Goal: Task Accomplishment & Management: Use online tool/utility

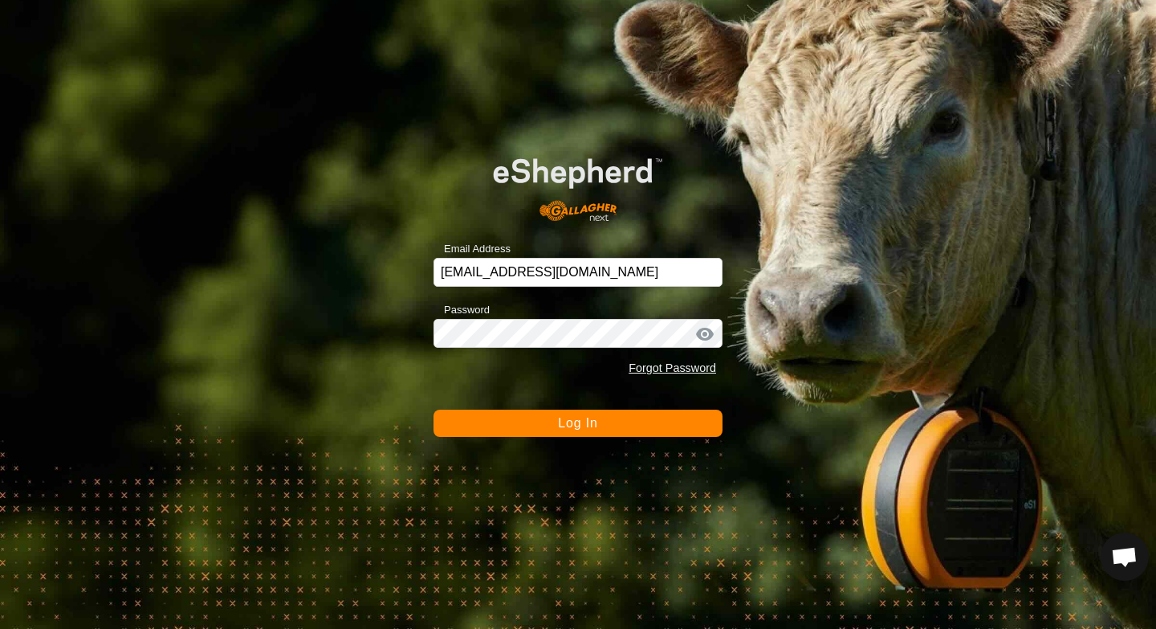
click at [533, 435] on button "Log In" at bounding box center [578, 423] width 289 height 27
click at [484, 430] on button "Log In" at bounding box center [578, 423] width 289 height 27
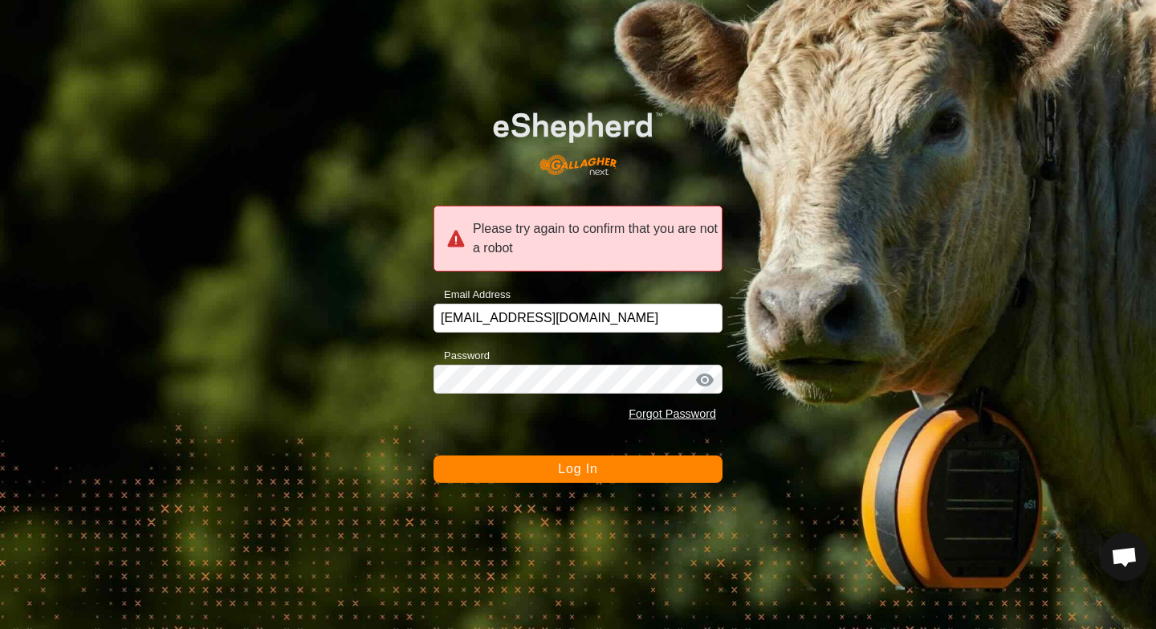
click at [498, 471] on button "Log In" at bounding box center [578, 468] width 289 height 27
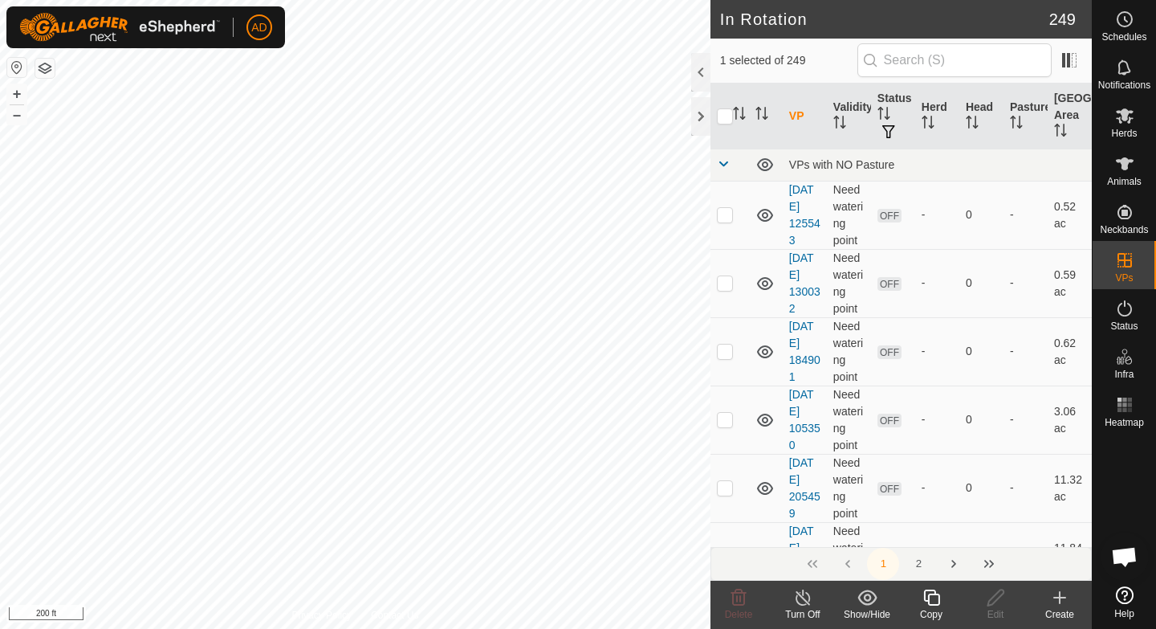
click at [936, 611] on div "Copy" at bounding box center [931, 614] width 64 height 14
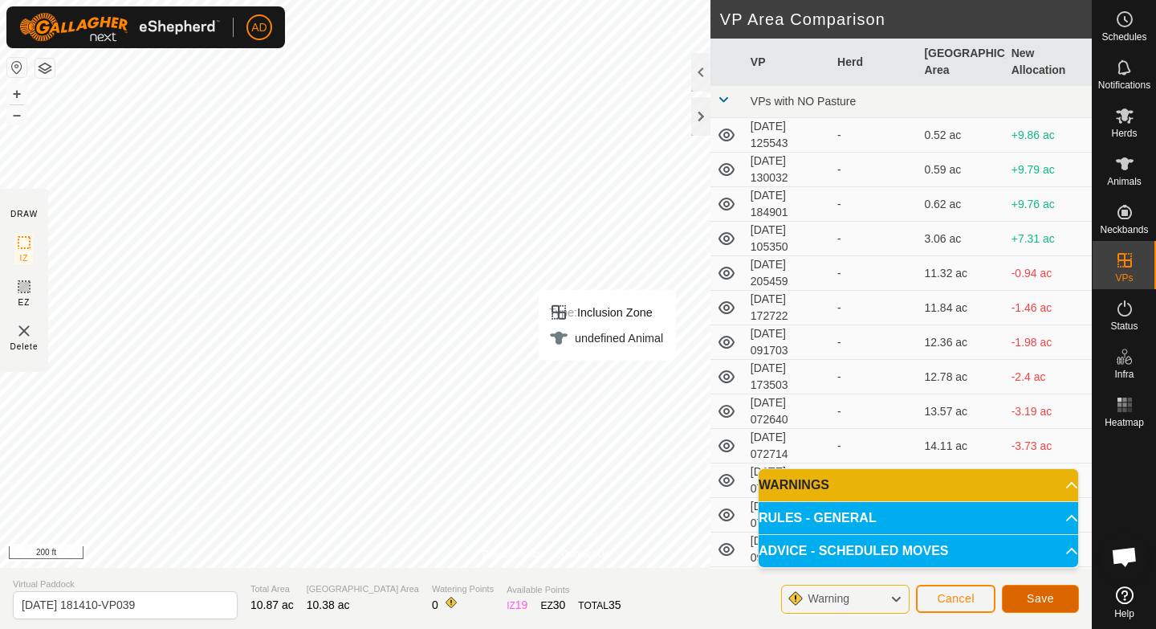
click at [1048, 605] on button "Save" at bounding box center [1040, 599] width 77 height 28
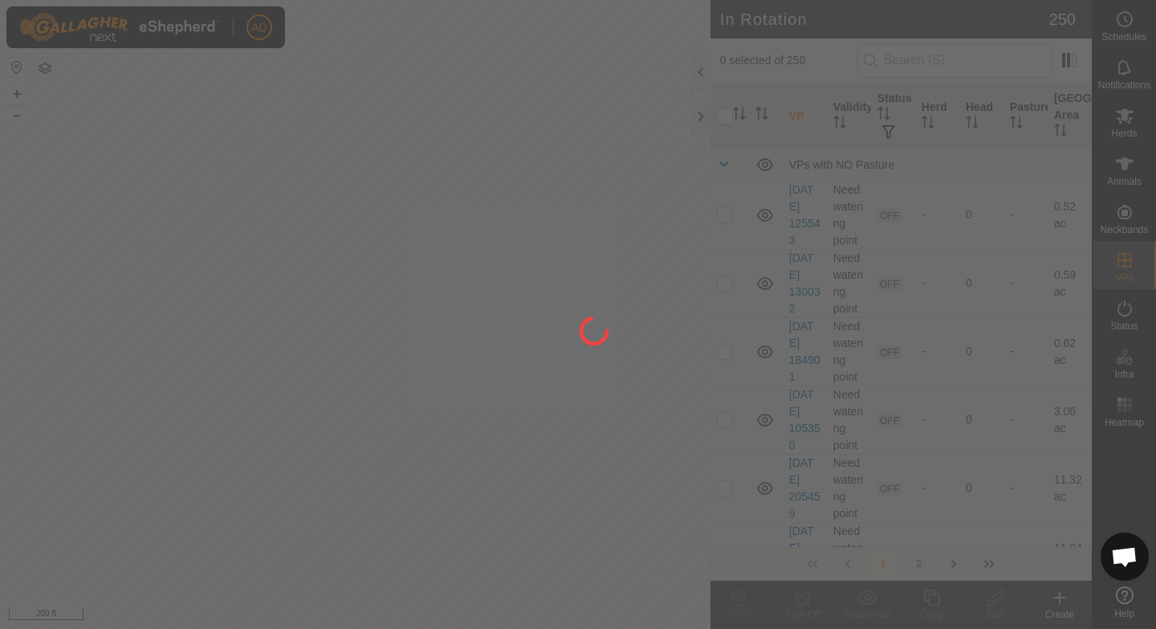
click at [1125, 116] on div at bounding box center [578, 314] width 1156 height 629
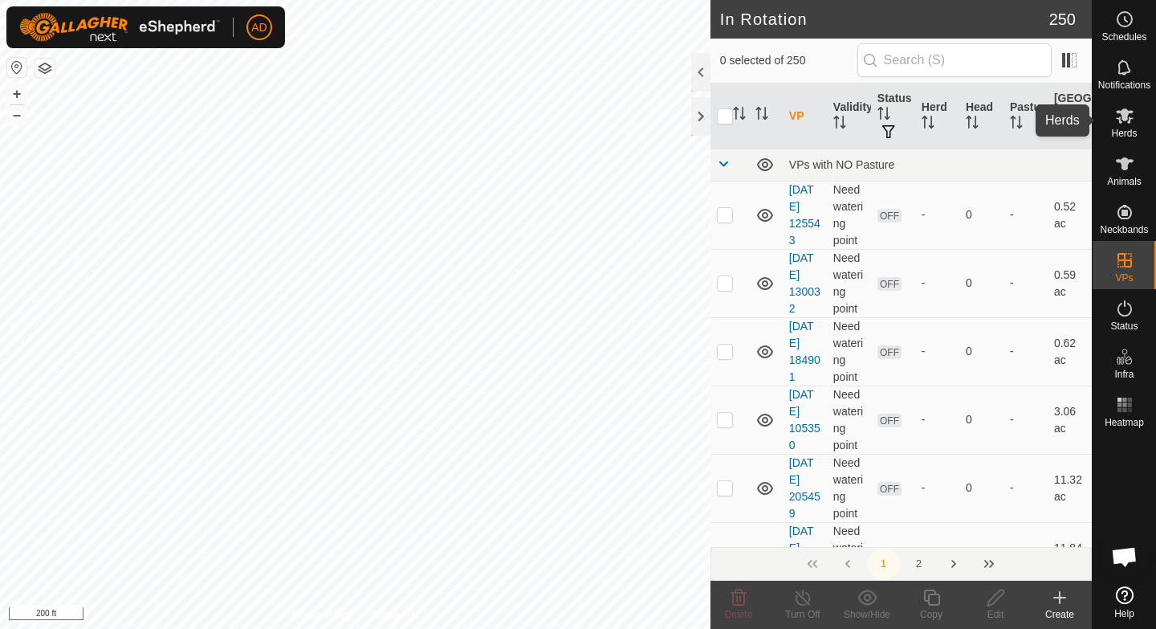
click at [1119, 127] on es-mob-svg-icon at bounding box center [1125, 116] width 29 height 26
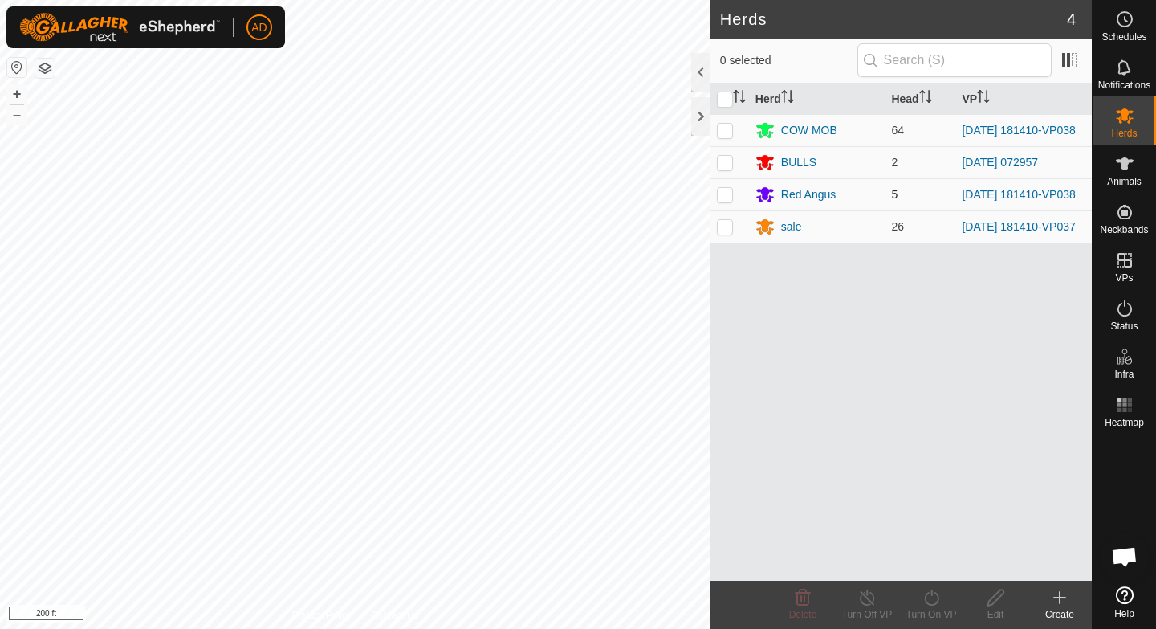
click at [723, 200] on p-checkbox at bounding box center [725, 194] width 16 height 13
checkbox input "true"
click at [721, 243] on td at bounding box center [730, 226] width 39 height 32
checkbox input "true"
click at [932, 599] on icon at bounding box center [932, 597] width 20 height 19
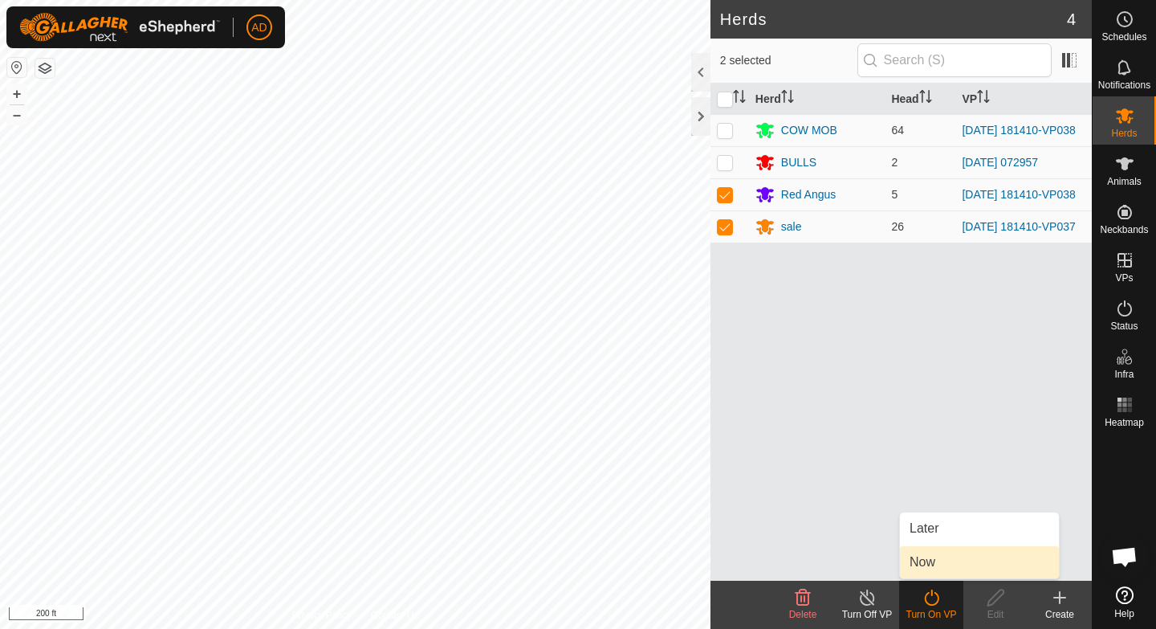
click at [944, 566] on link "Now" at bounding box center [979, 562] width 159 height 32
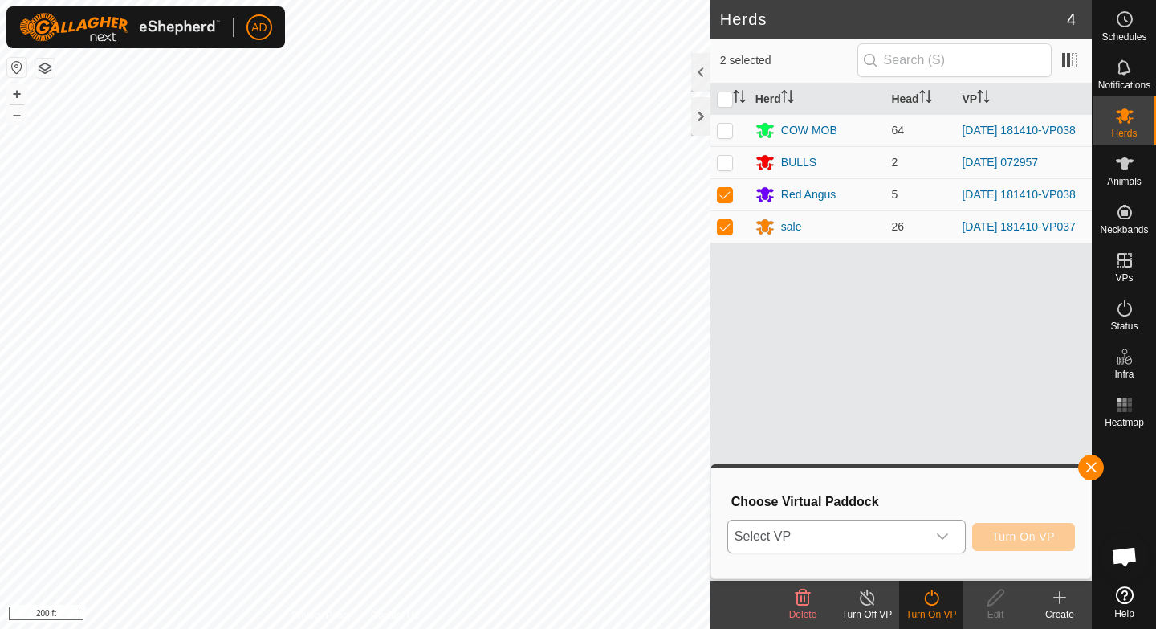
click at [941, 545] on div "dropdown trigger" at bounding box center [943, 536] width 32 height 32
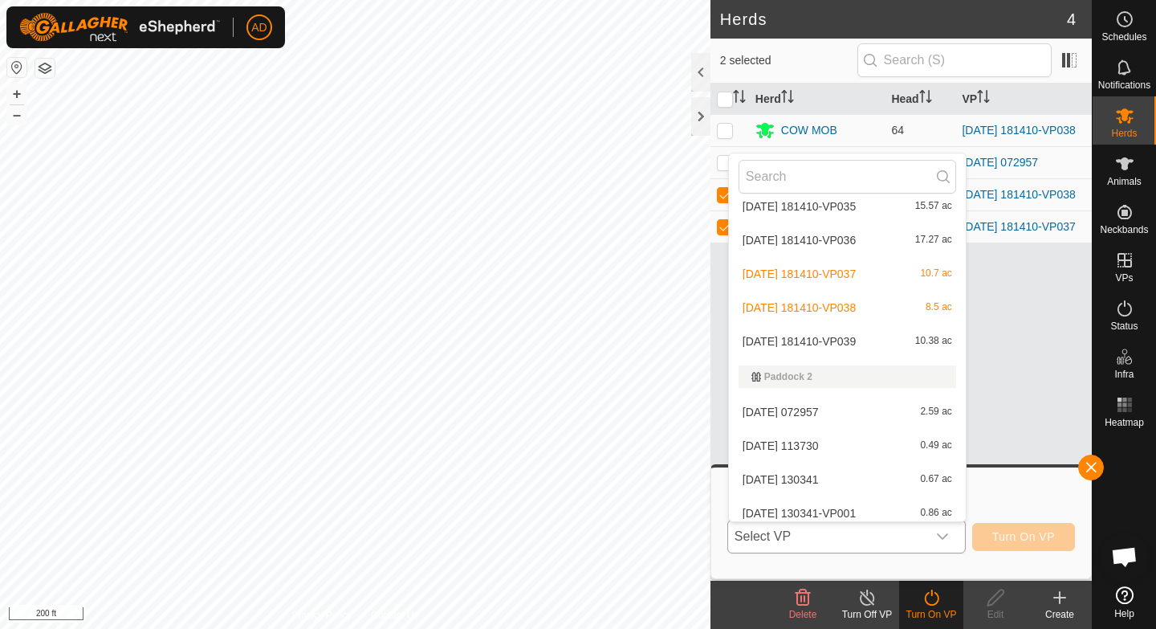
scroll to position [5327, 0]
click at [782, 341] on li "[DATE] 181410-VP039 10.38 ac" at bounding box center [847, 338] width 237 height 32
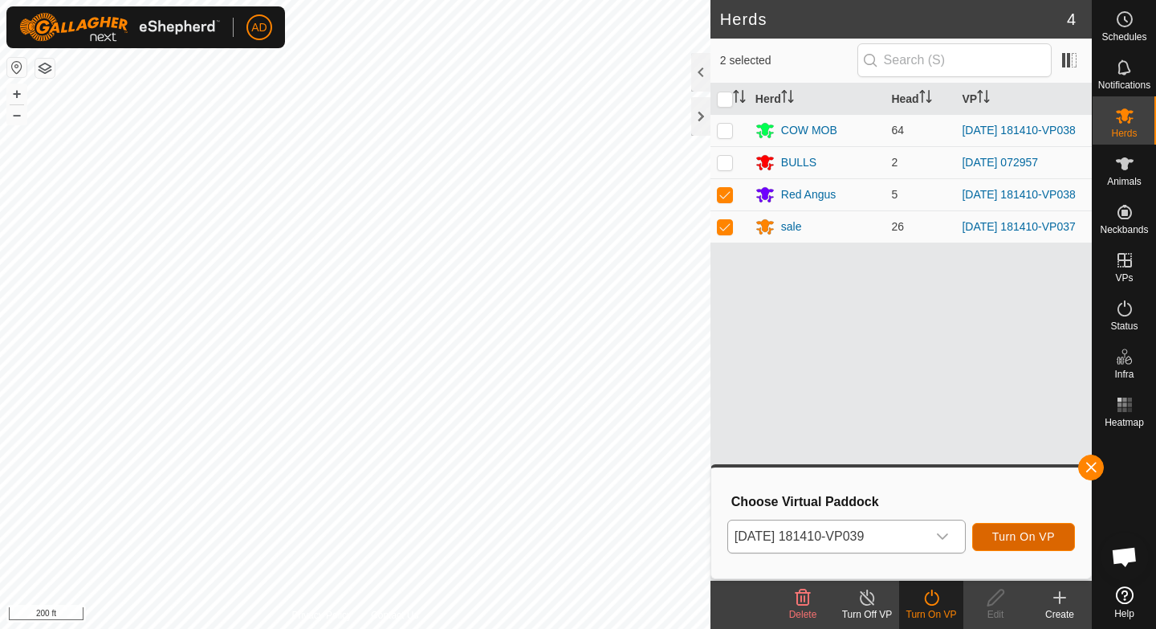
click at [1013, 544] on button "Turn On VP" at bounding box center [1023, 537] width 103 height 28
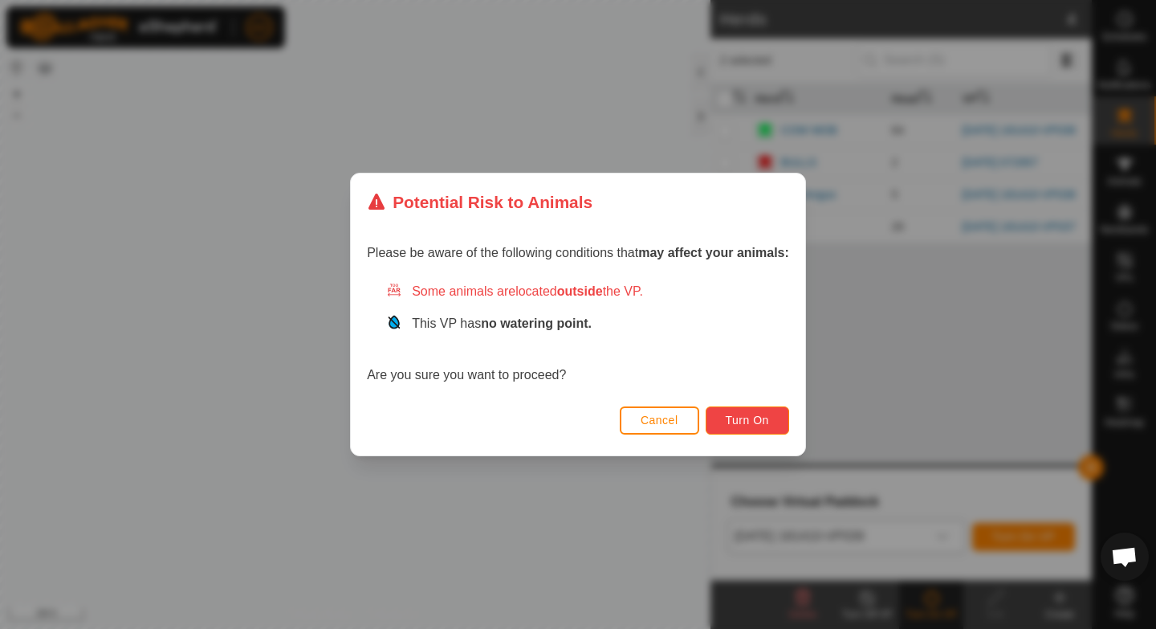
click at [759, 419] on span "Turn On" at bounding box center [747, 420] width 43 height 13
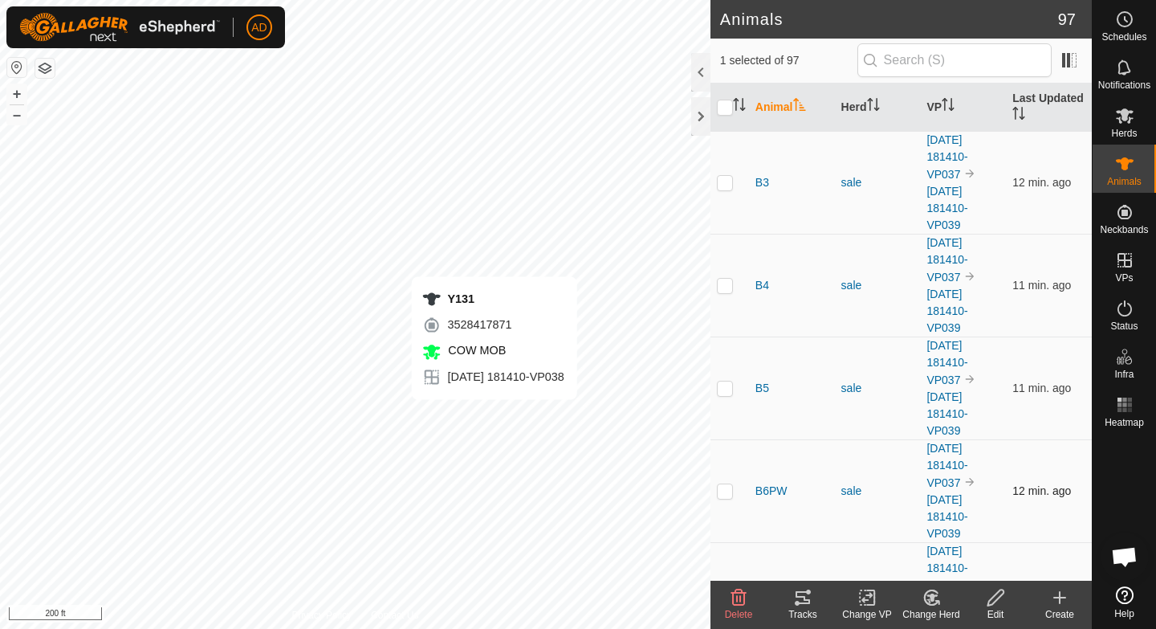
checkbox input "false"
checkbox input "true"
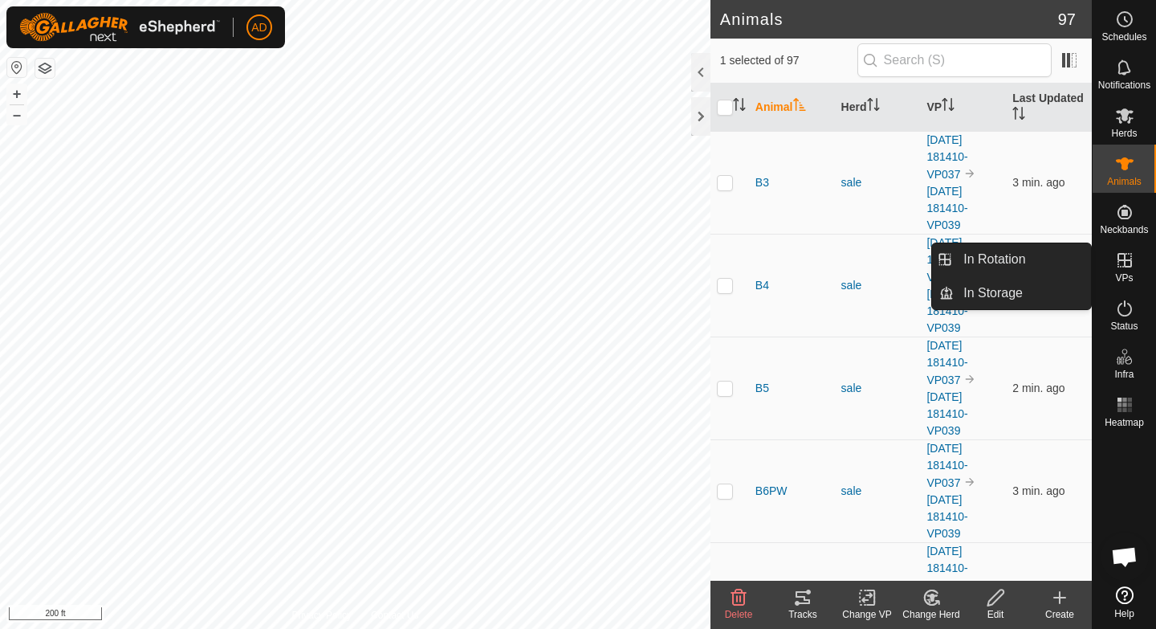
click at [1130, 263] on icon at bounding box center [1125, 260] width 14 height 14
click at [1030, 267] on link "In Rotation" at bounding box center [1022, 259] width 137 height 32
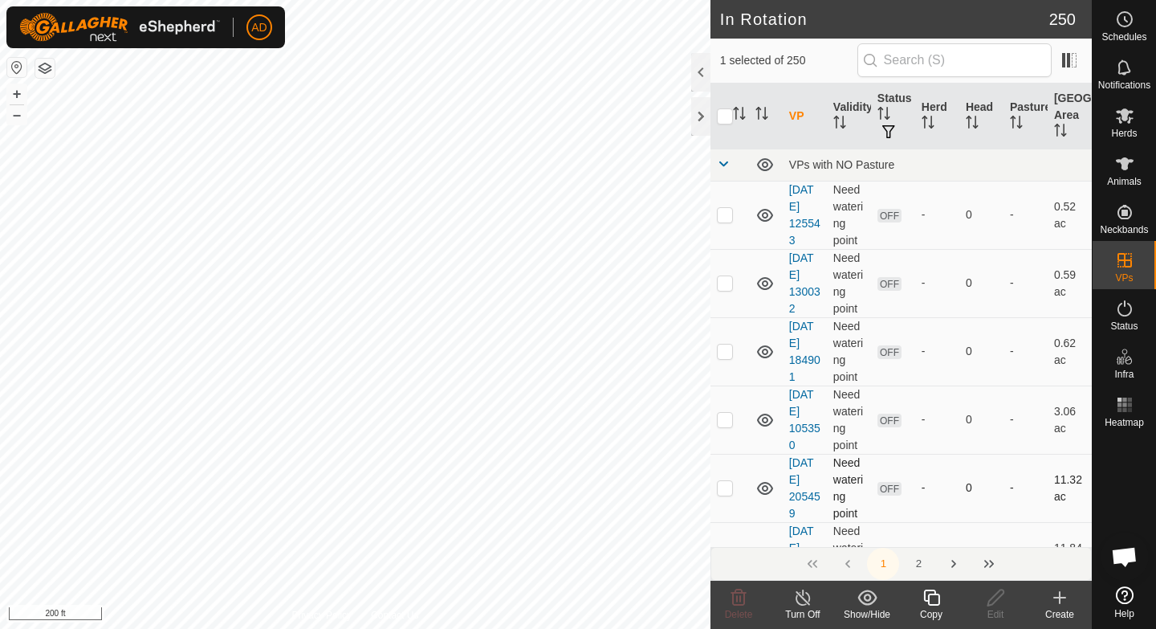
scroll to position [1596, 0]
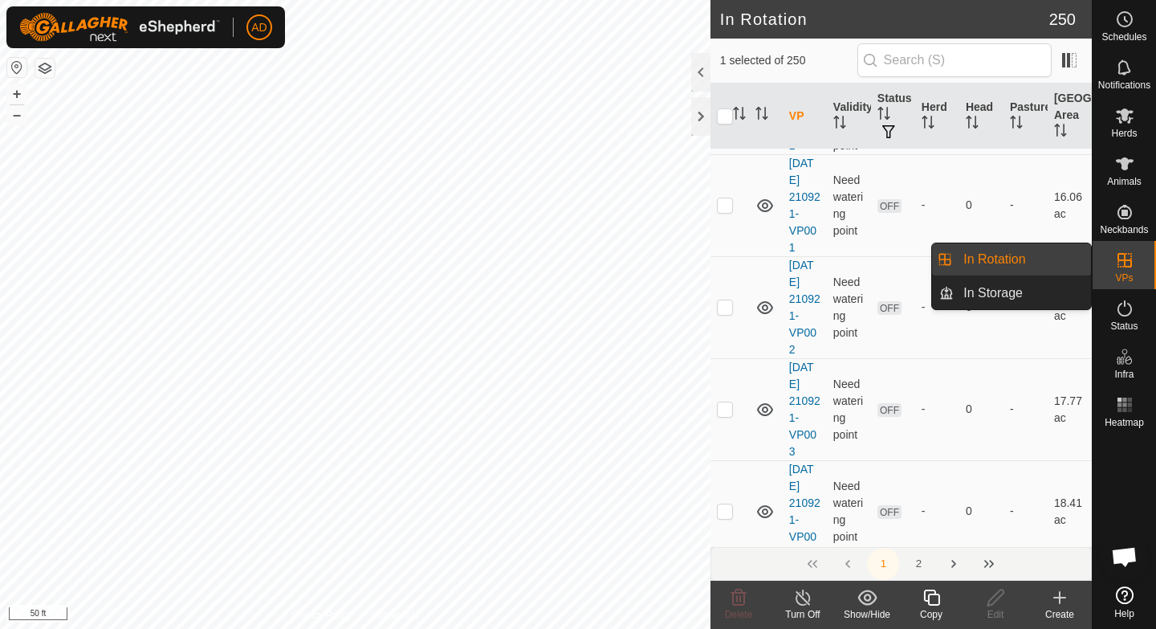
click at [1136, 272] on es-virtualpaddocks-svg-icon at bounding box center [1125, 260] width 29 height 26
click at [1017, 263] on link "In Rotation" at bounding box center [1022, 259] width 137 height 32
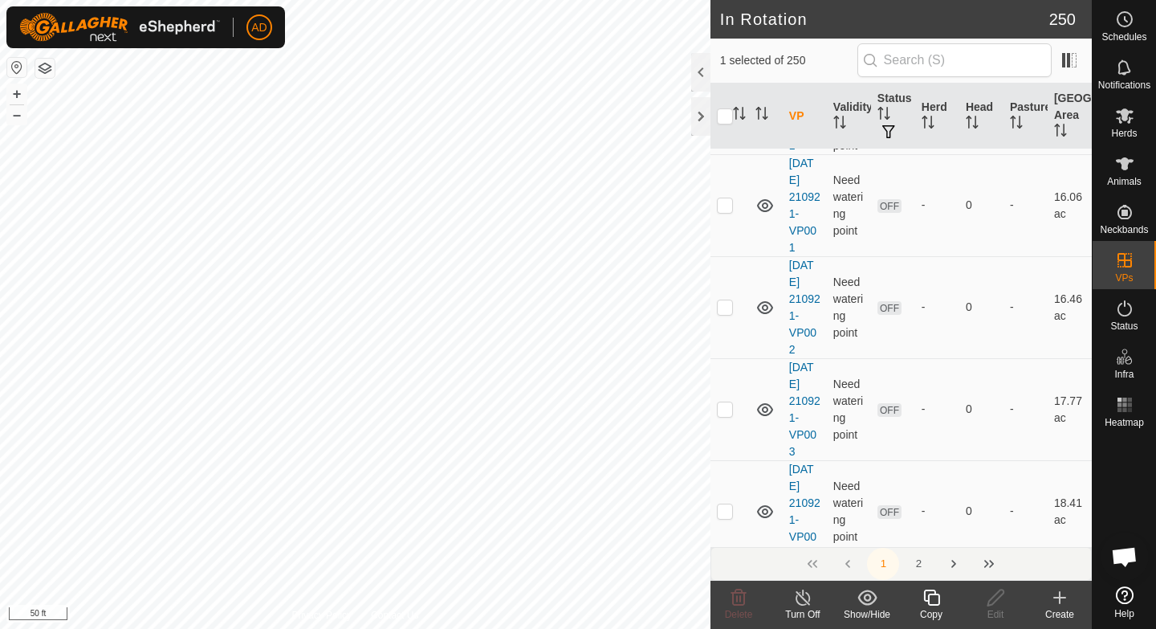
click at [1056, 600] on icon at bounding box center [1059, 597] width 19 height 19
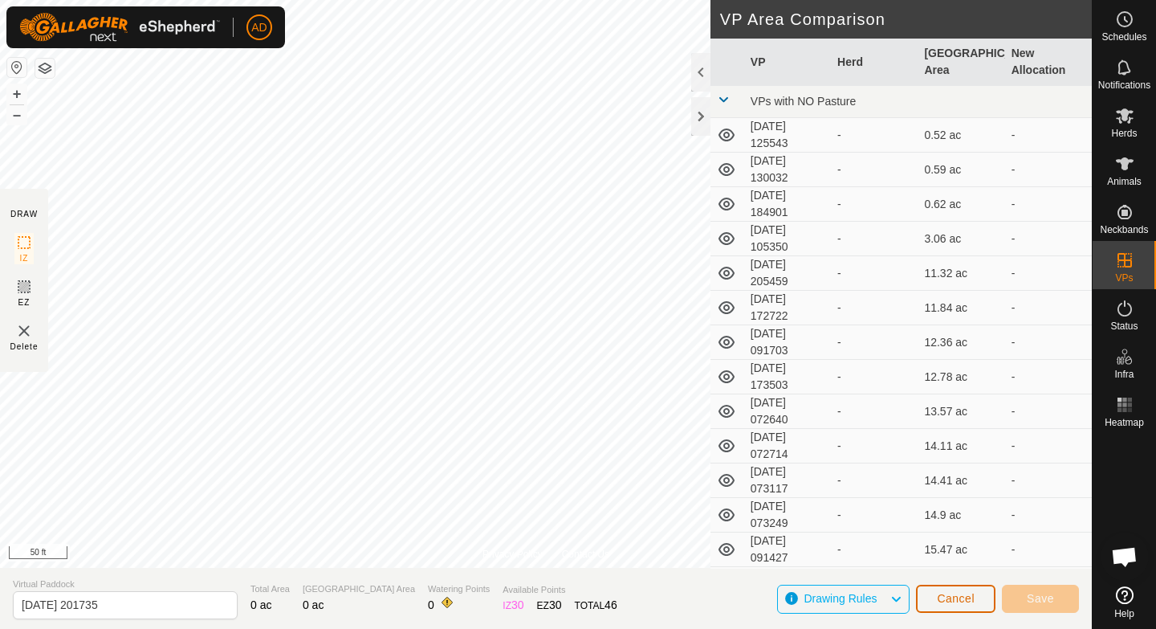
click at [962, 602] on span "Cancel" at bounding box center [956, 598] width 38 height 13
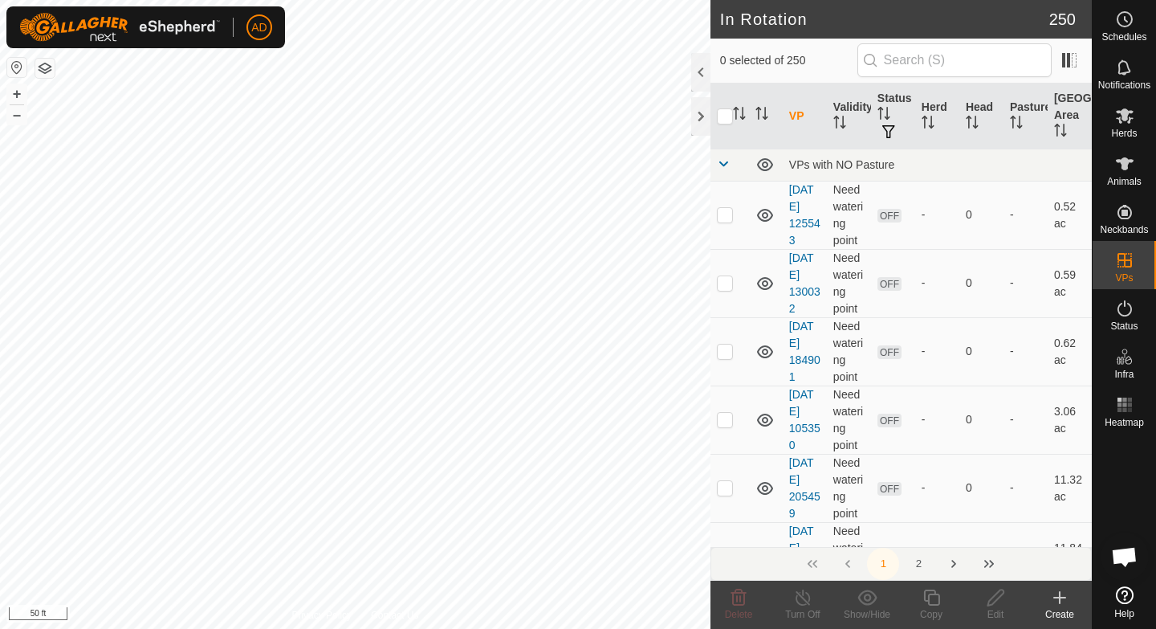
click at [1056, 608] on div "Create" at bounding box center [1060, 614] width 64 height 14
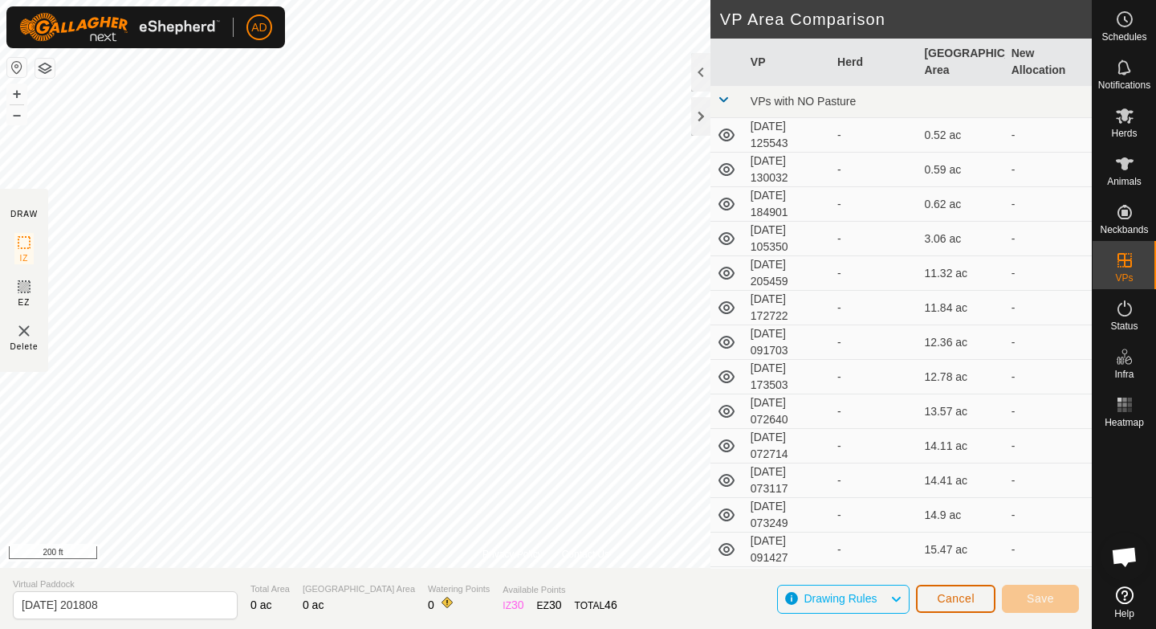
click at [966, 607] on button "Cancel" at bounding box center [956, 599] width 80 height 28
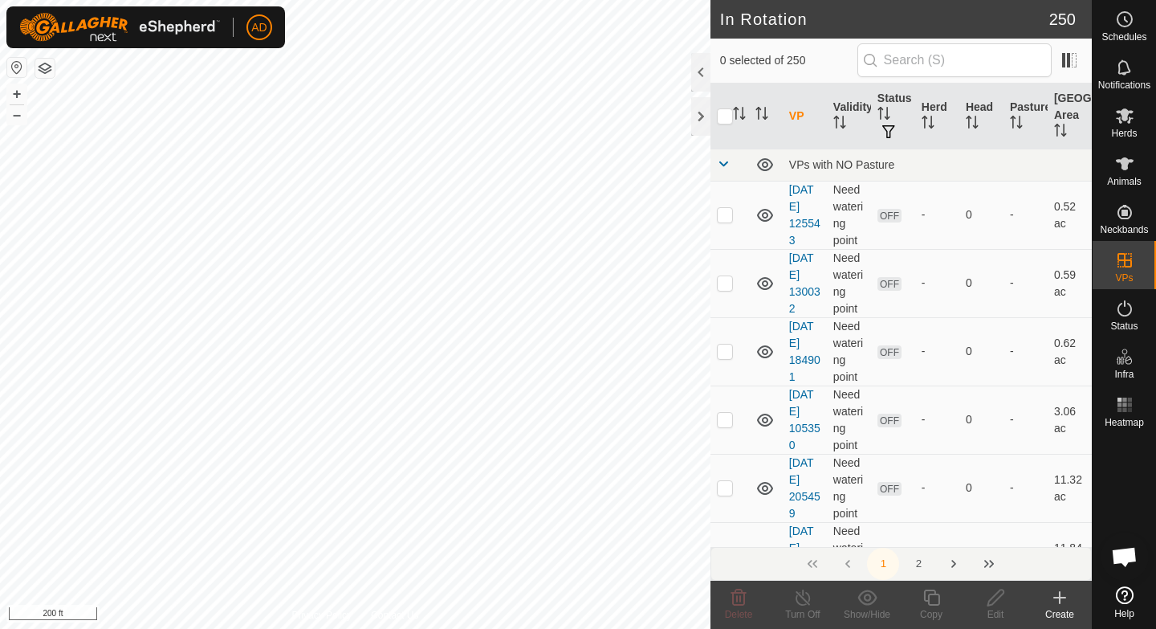
checkbox input "true"
click at [933, 601] on icon at bounding box center [932, 597] width 20 height 19
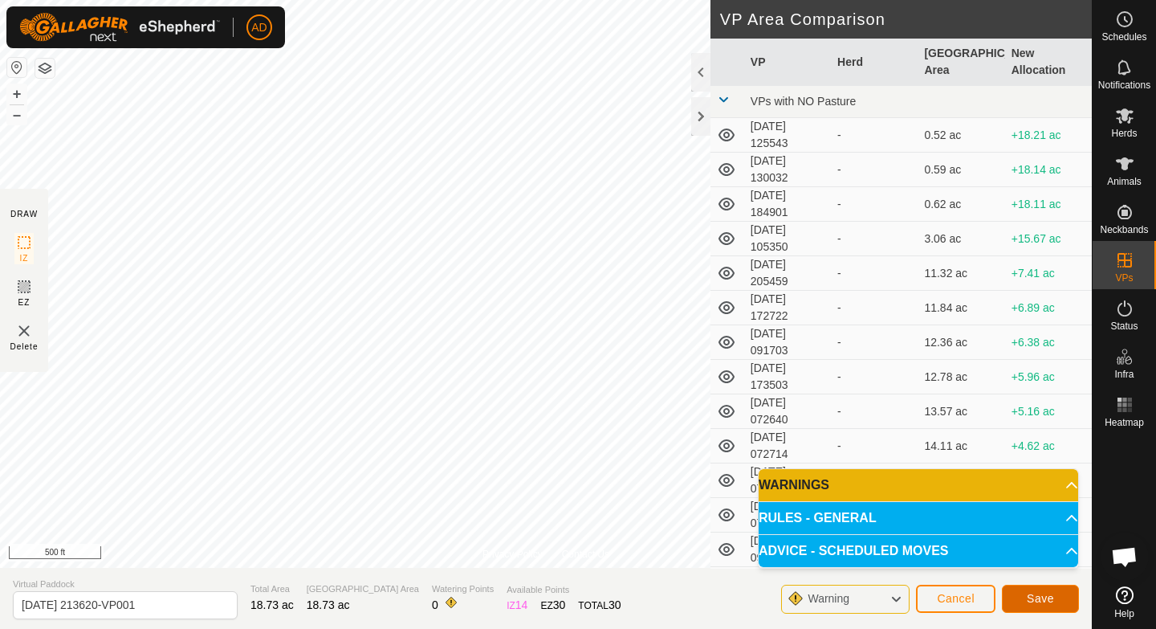
click at [1032, 598] on span "Save" at bounding box center [1040, 598] width 27 height 13
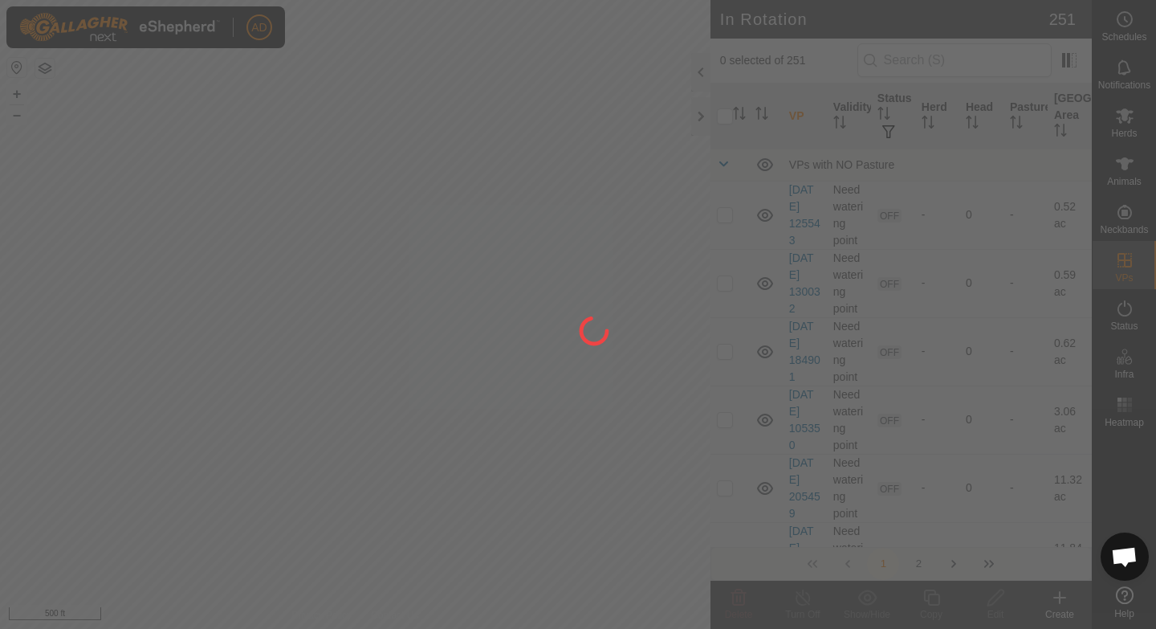
drag, startPoint x: 118, startPoint y: 417, endPoint x: 264, endPoint y: 389, distance: 148.7
click at [267, 389] on div at bounding box center [578, 314] width 1156 height 629
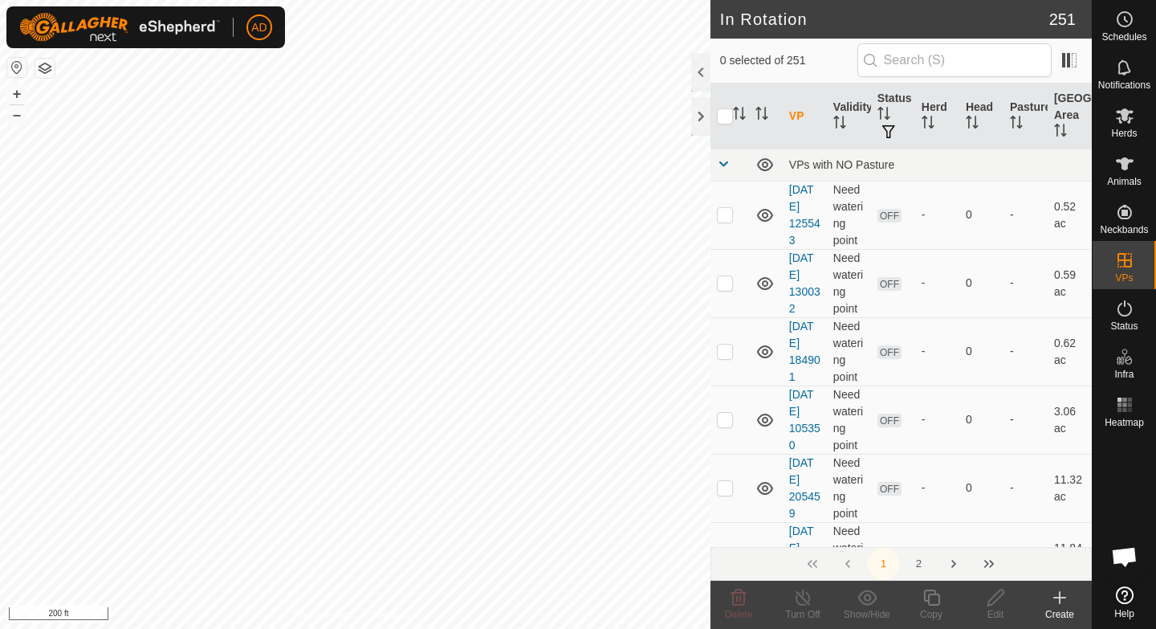
checkbox input "true"
checkbox input "false"
checkbox input "true"
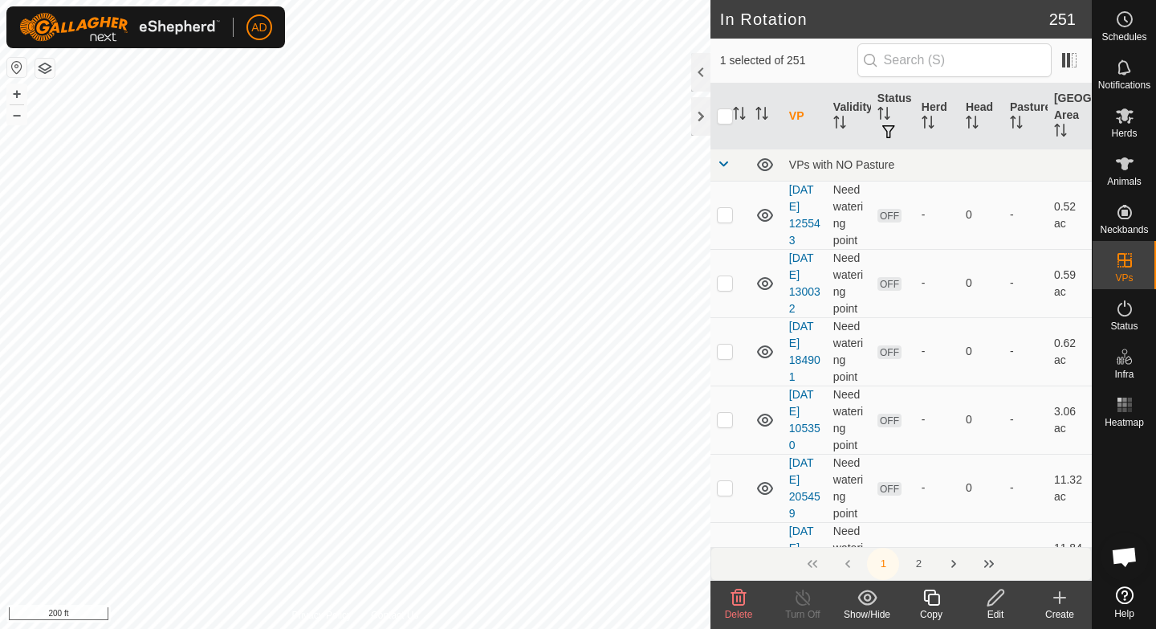
checkbox input "true"
checkbox input "false"
checkbox input "true"
checkbox input "false"
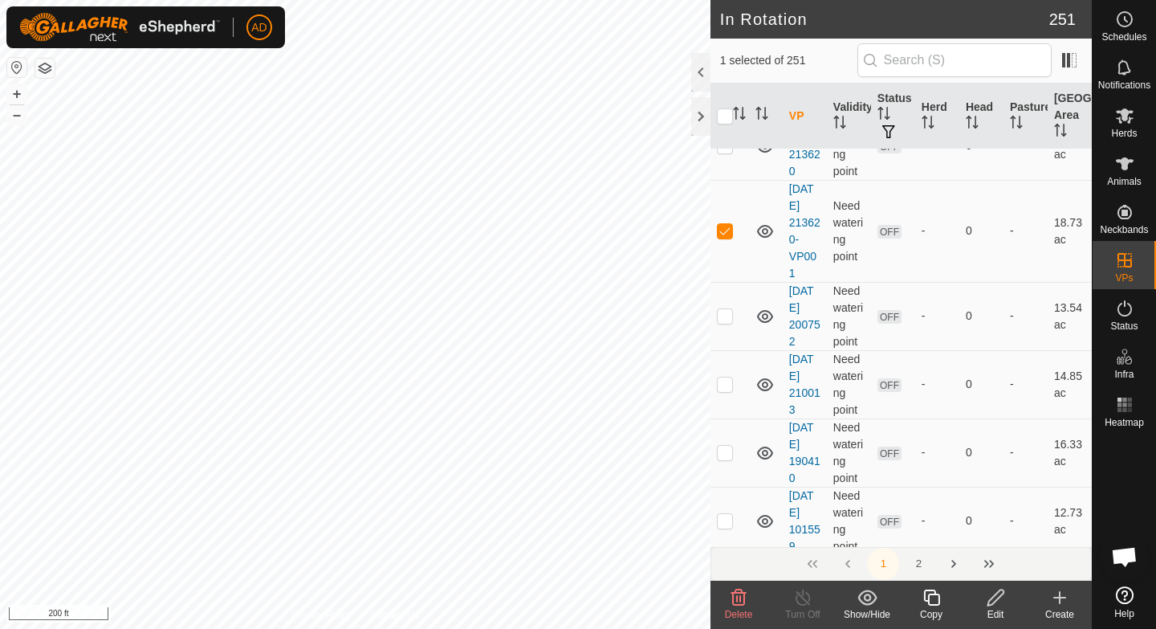
scroll to position [1094, 0]
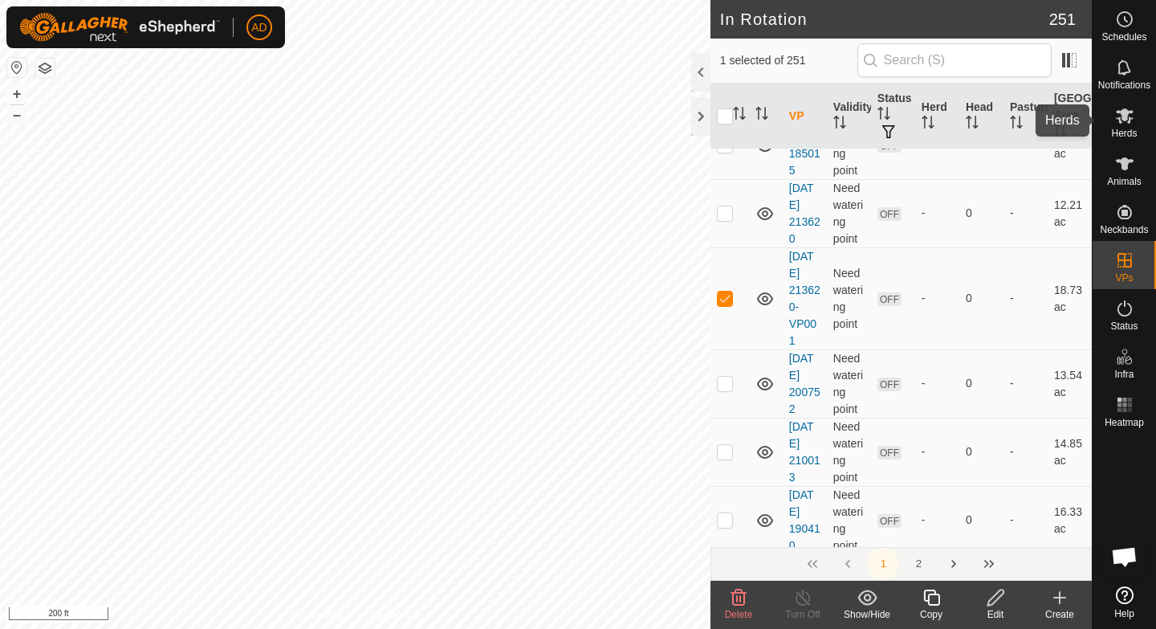
click at [1126, 125] on es-mob-svg-icon at bounding box center [1125, 116] width 29 height 26
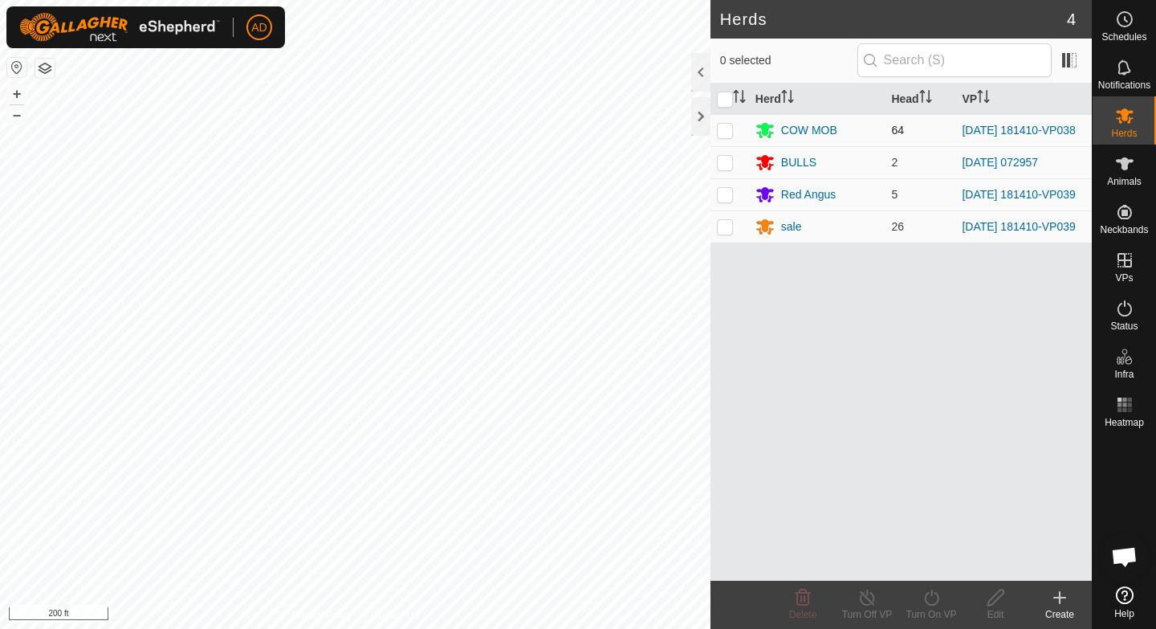
click at [732, 133] on p-checkbox at bounding box center [725, 130] width 16 height 13
checkbox input "true"
click at [941, 605] on turn-on-svg-icon at bounding box center [931, 597] width 64 height 19
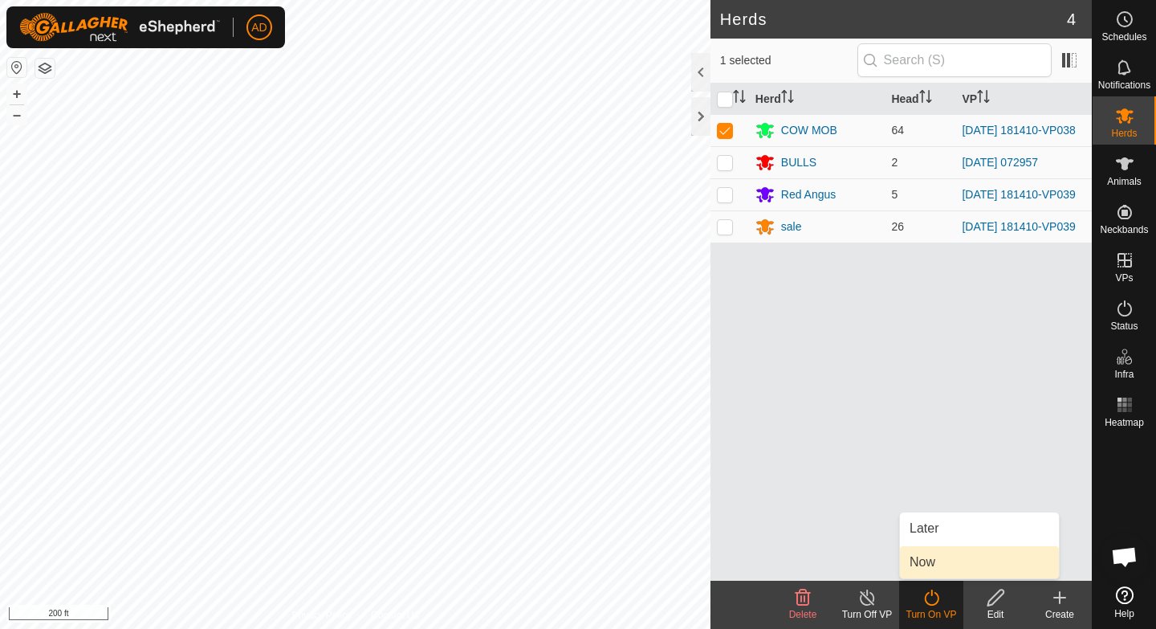
click at [946, 560] on link "Now" at bounding box center [979, 562] width 159 height 32
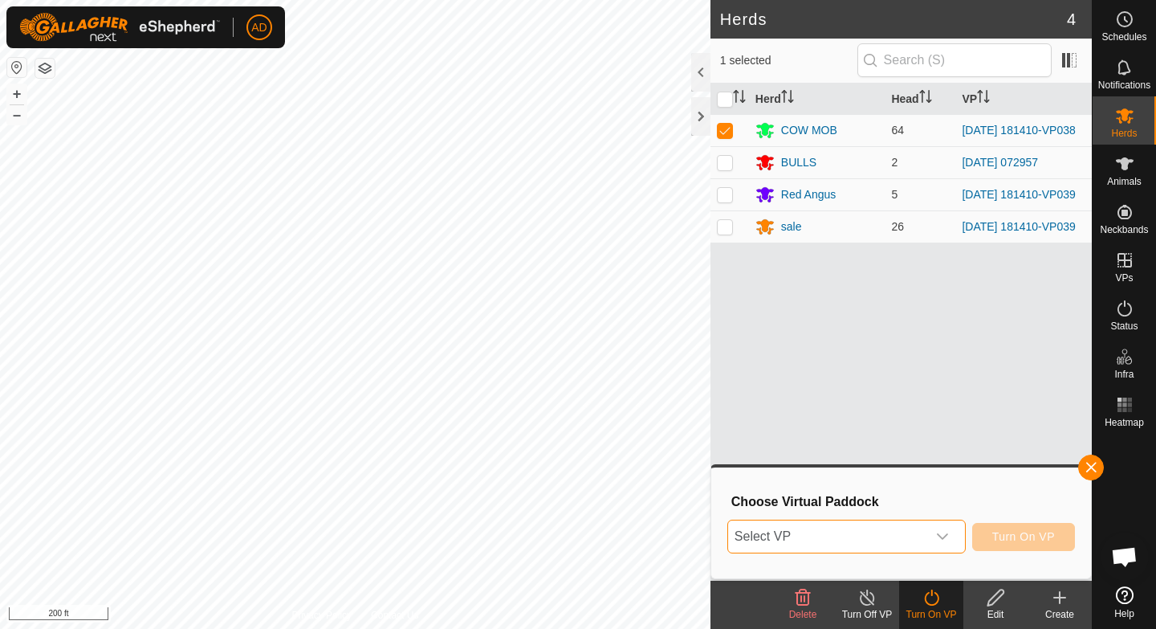
click at [875, 534] on span "Select VP" at bounding box center [827, 536] width 198 height 32
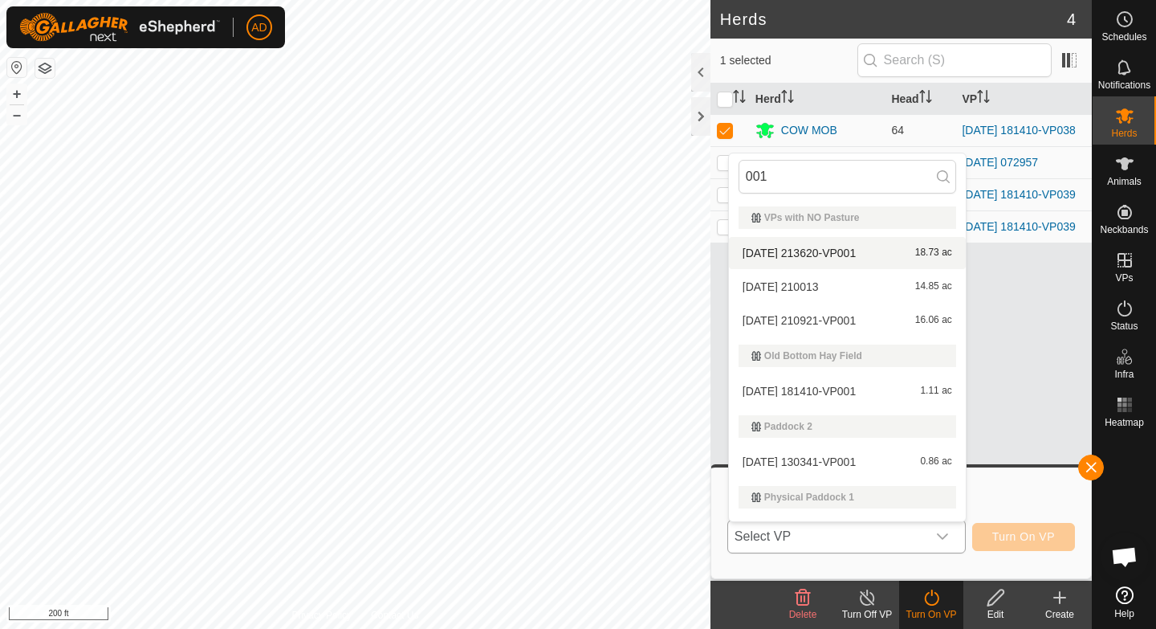
type input "001"
click at [830, 255] on li "[DATE] 213620-VP001 18.73 ac" at bounding box center [847, 253] width 237 height 32
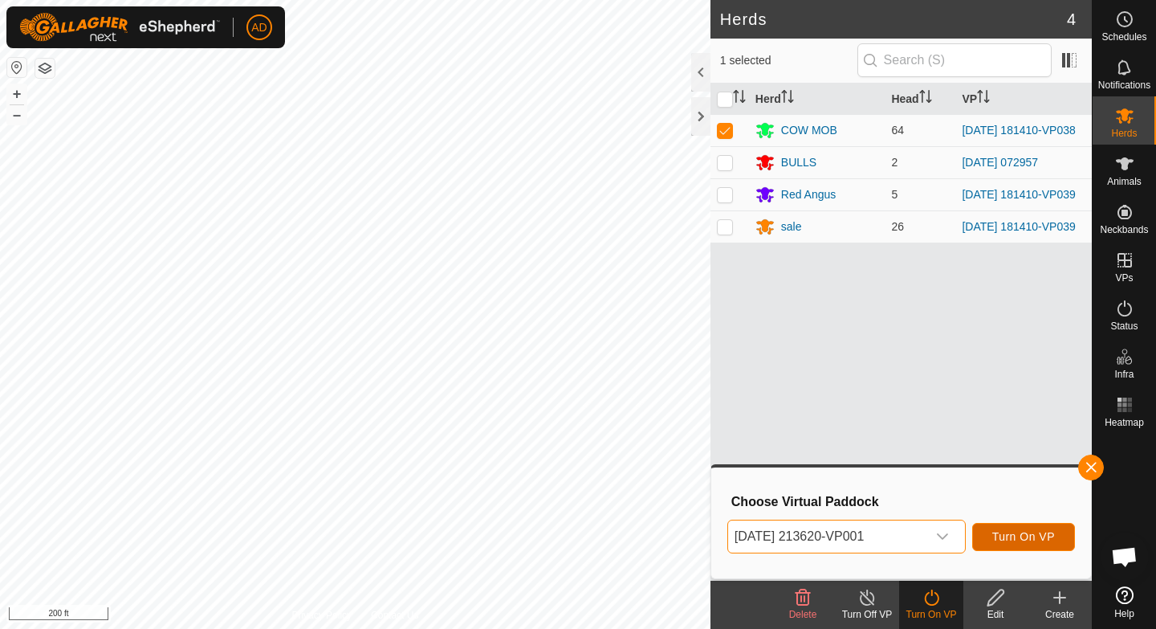
click at [1039, 548] on button "Turn On VP" at bounding box center [1023, 537] width 103 height 28
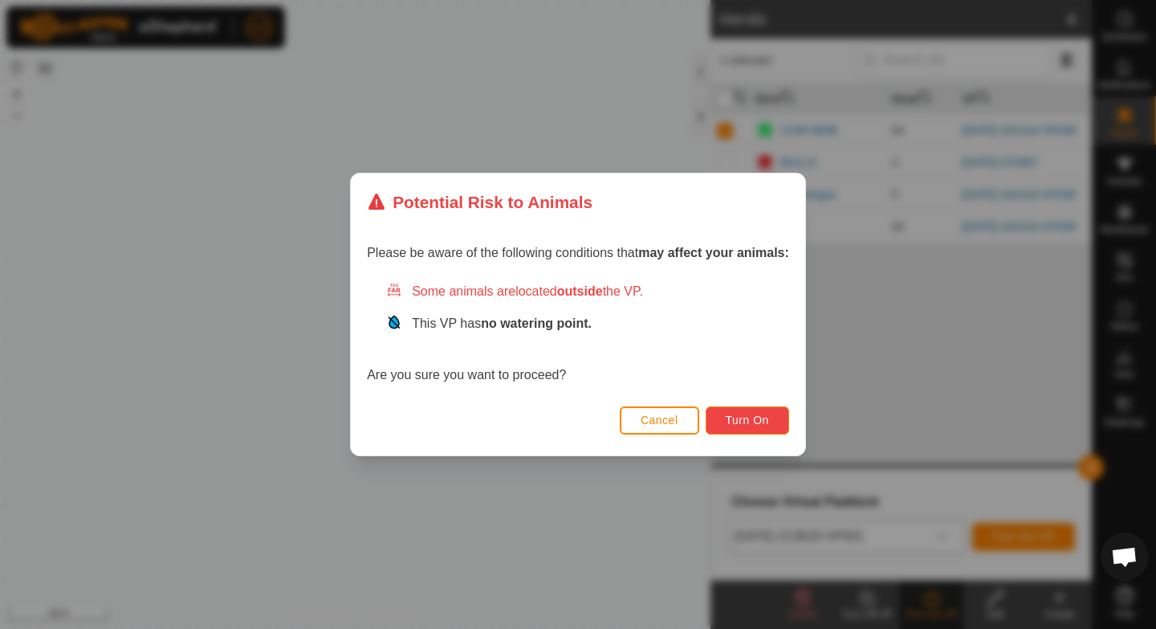
click at [745, 418] on span "Turn On" at bounding box center [747, 420] width 43 height 13
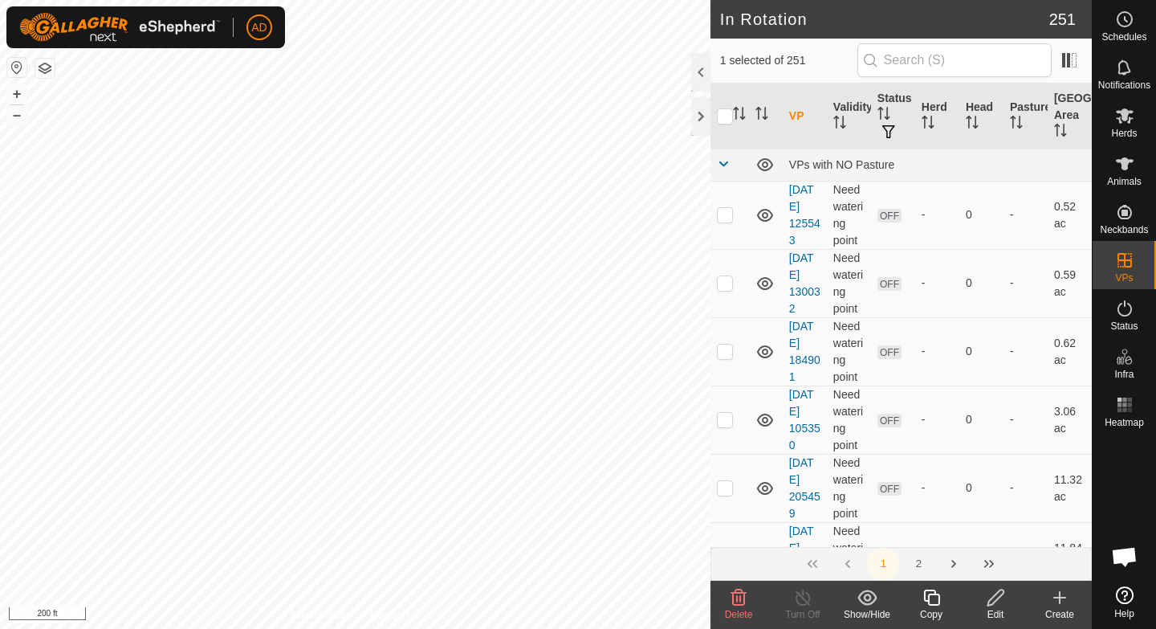
checkbox input "false"
checkbox input "true"
